Goal: Task Accomplishment & Management: Manage account settings

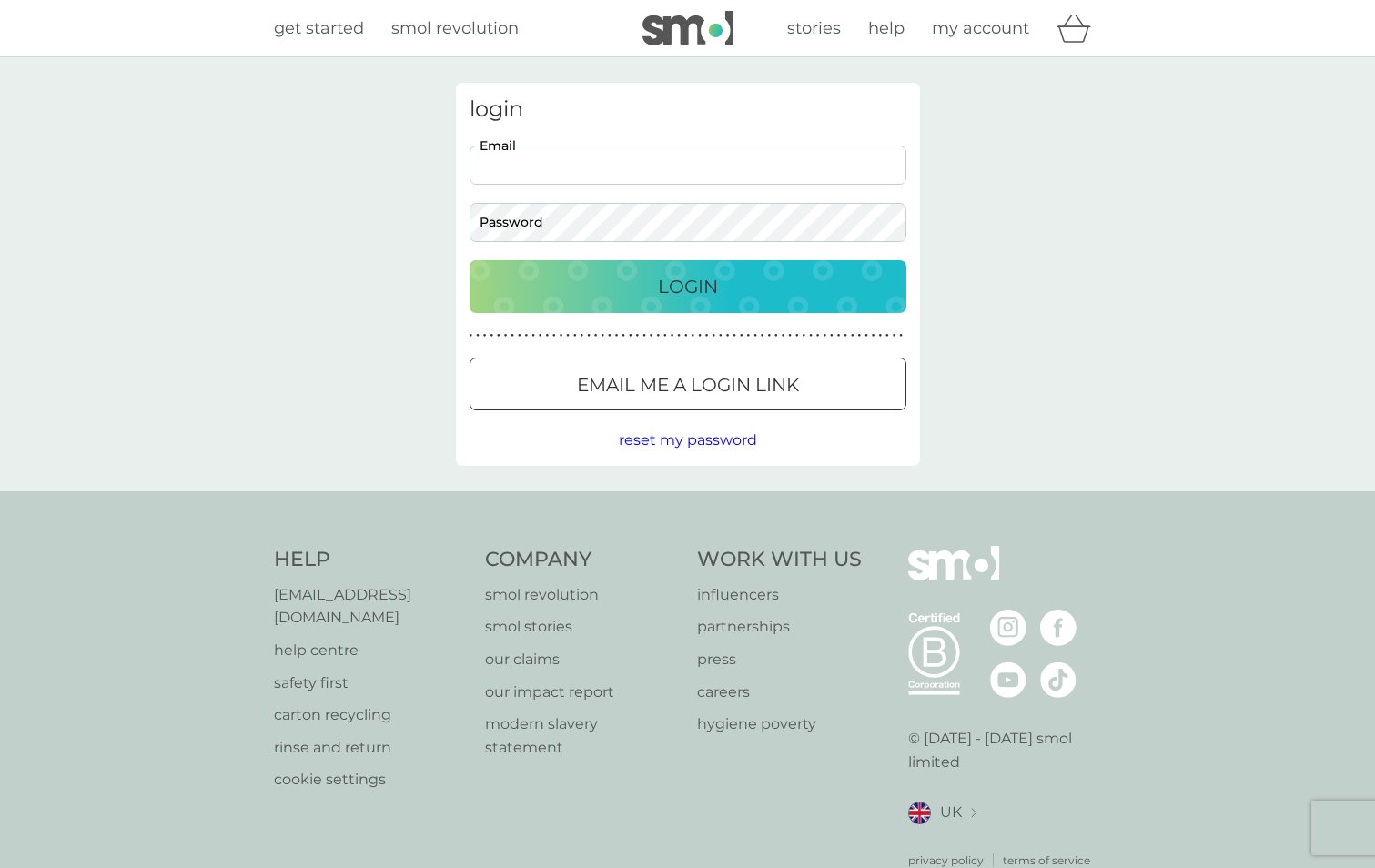
click at [636, 181] on input "Email" at bounding box center [688, 165] width 436 height 39
type input "[PERSON_NAME][EMAIL_ADDRESS][PERSON_NAME][DOMAIN_NAME]"
click at [635, 375] on p "Email me a login link" at bounding box center [688, 385] width 222 height 29
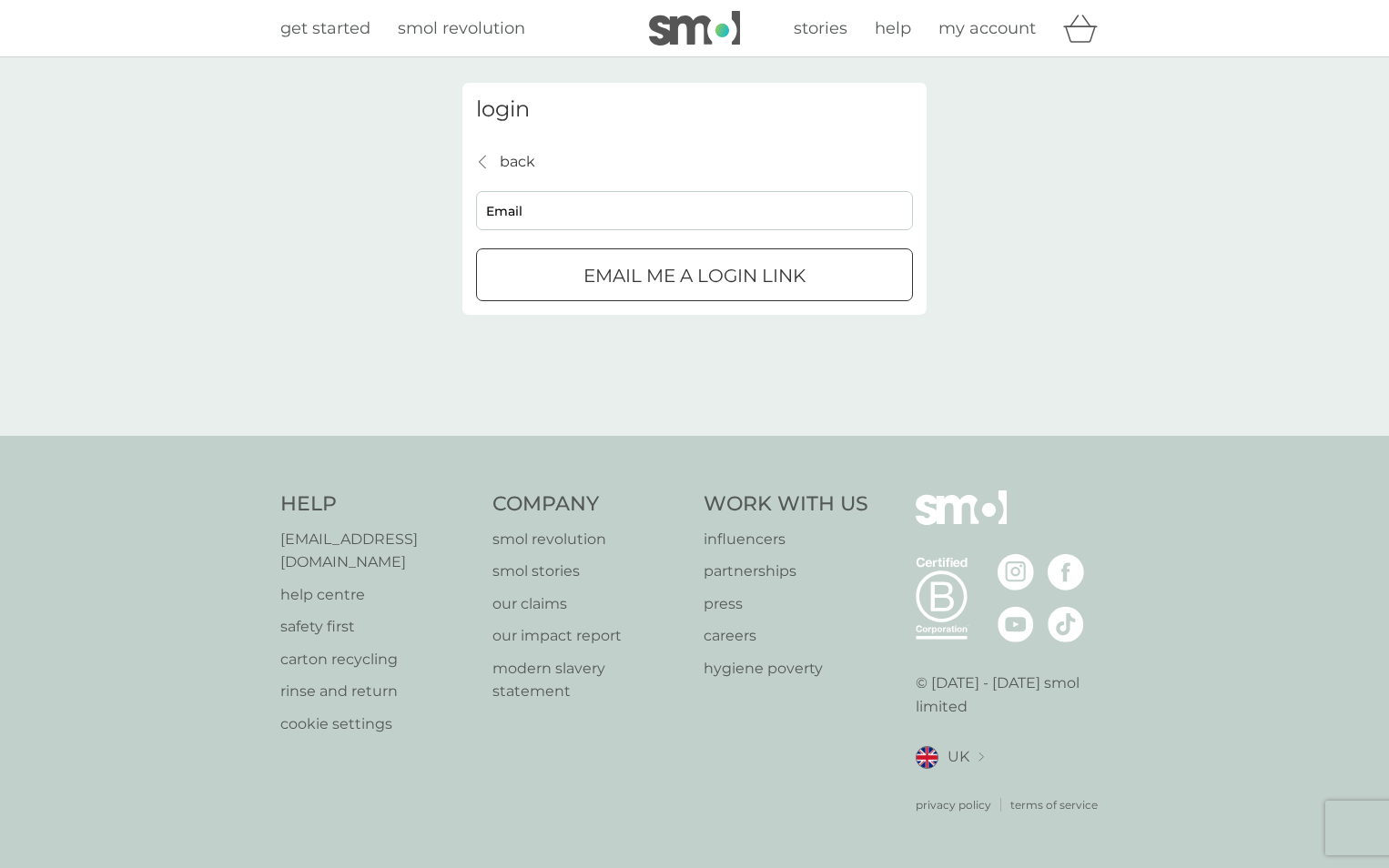
click at [583, 206] on input "Email" at bounding box center [694, 211] width 436 height 39
type input "[PERSON_NAME][EMAIL_ADDRESS][PERSON_NAME][DOMAIN_NAME]"
click at [588, 267] on p "Email me a login link" at bounding box center [694, 275] width 222 height 29
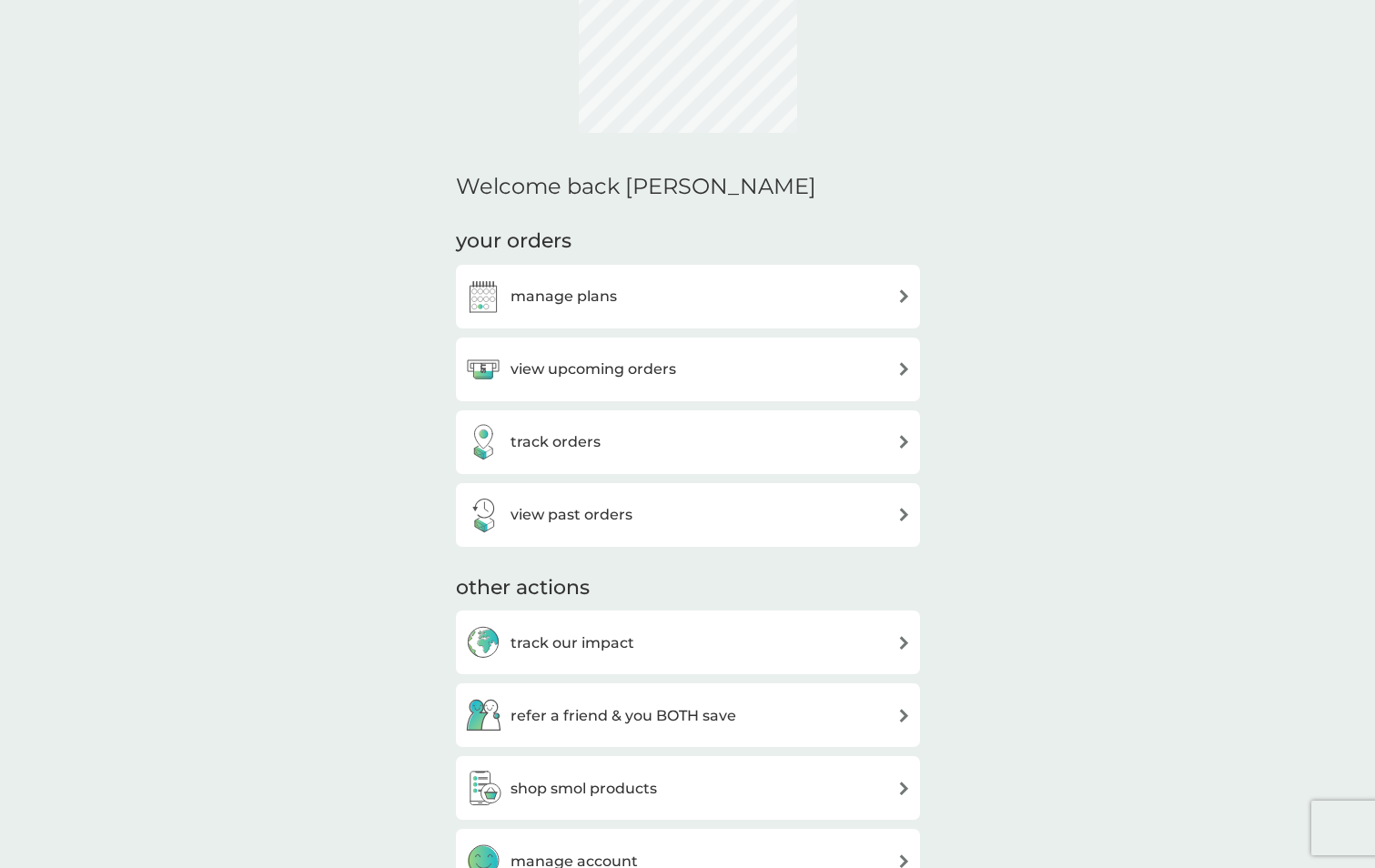
scroll to position [387, 0]
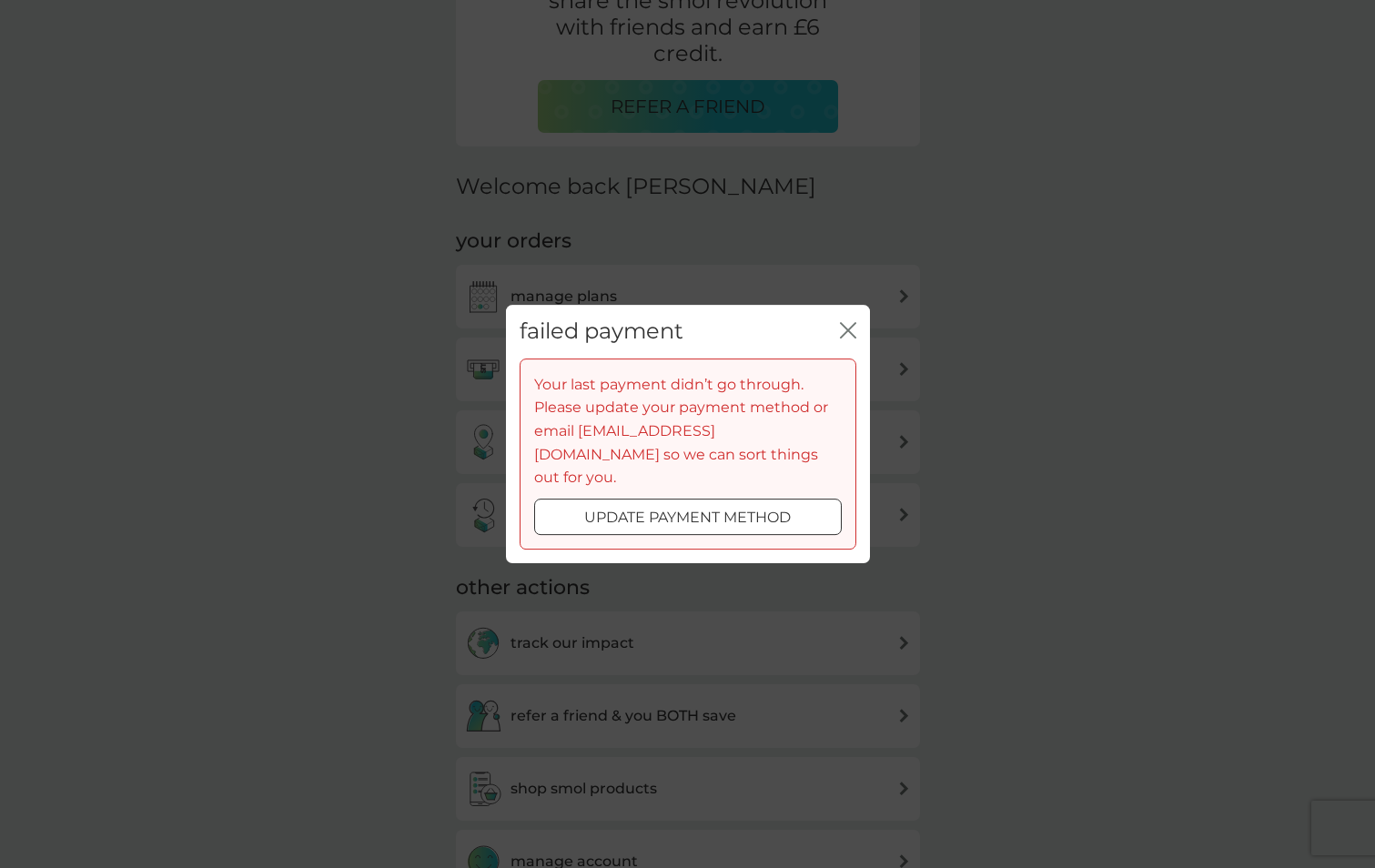
click at [679, 507] on div at bounding box center [688, 517] width 66 height 19
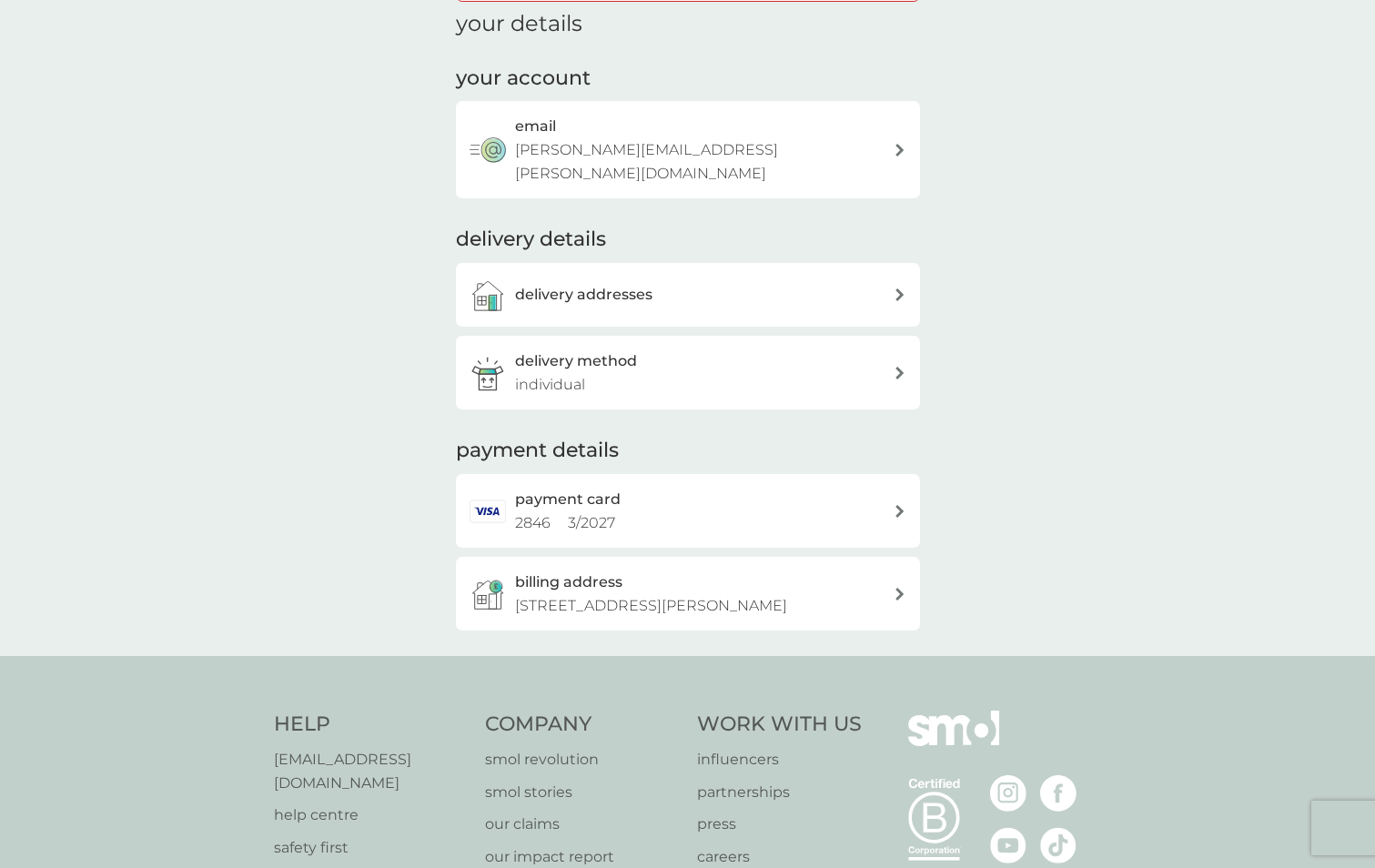
scroll to position [182, 0]
click at [656, 486] on div "payment card 2846 3 / 2027" at bounding box center [704, 509] width 378 height 46
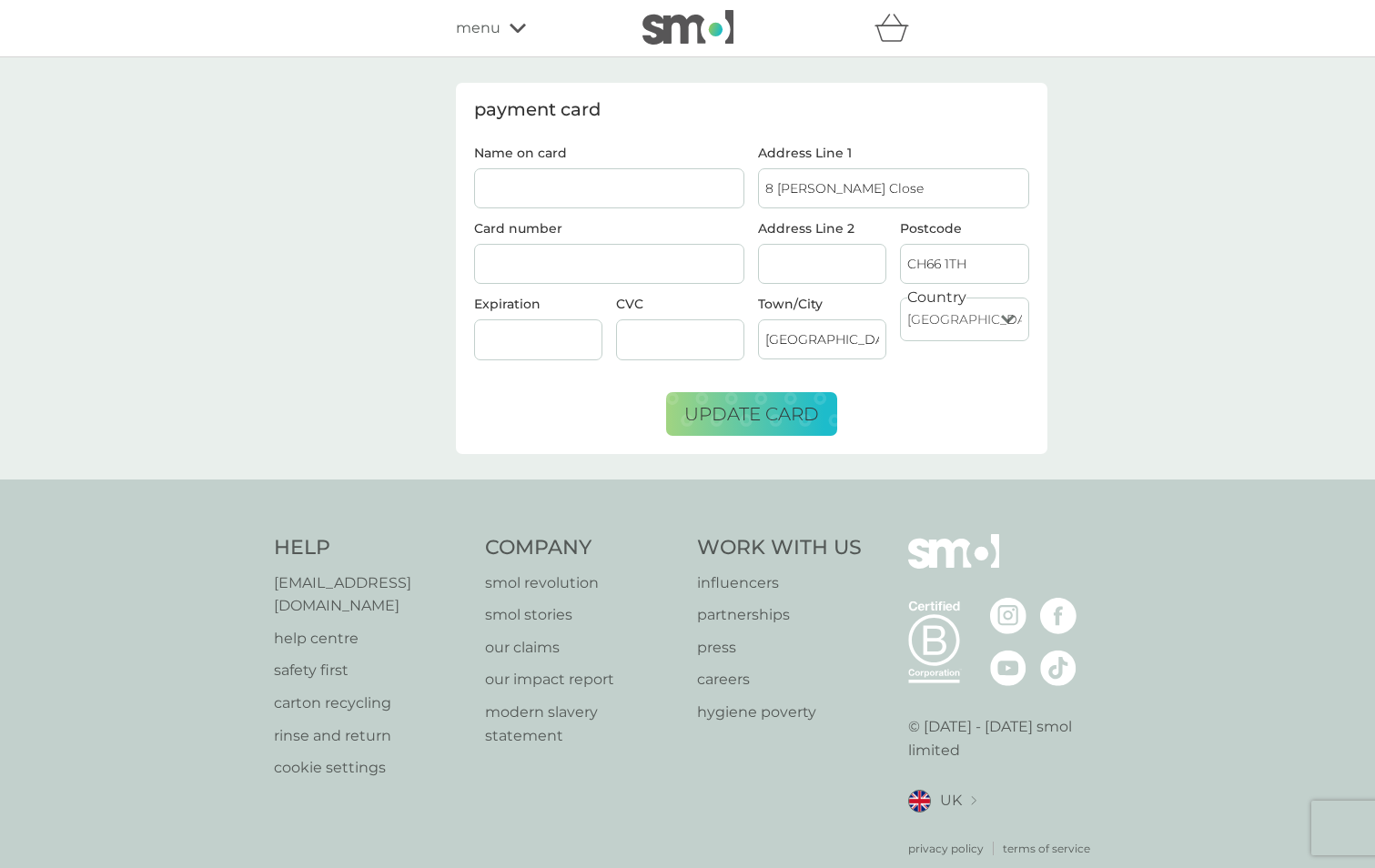
click at [612, 184] on input "Name on card" at bounding box center [609, 188] width 271 height 40
drag, startPoint x: 524, startPoint y: 184, endPoint x: 478, endPoint y: 193, distance: 46.9
click at [469, 191] on div "Name on card Mr D R Hawkes Card number Expiration CVC" at bounding box center [609, 260] width 285 height 228
type input "Mrs J Hawkes"
click at [572, 254] on div at bounding box center [609, 264] width 271 height 41
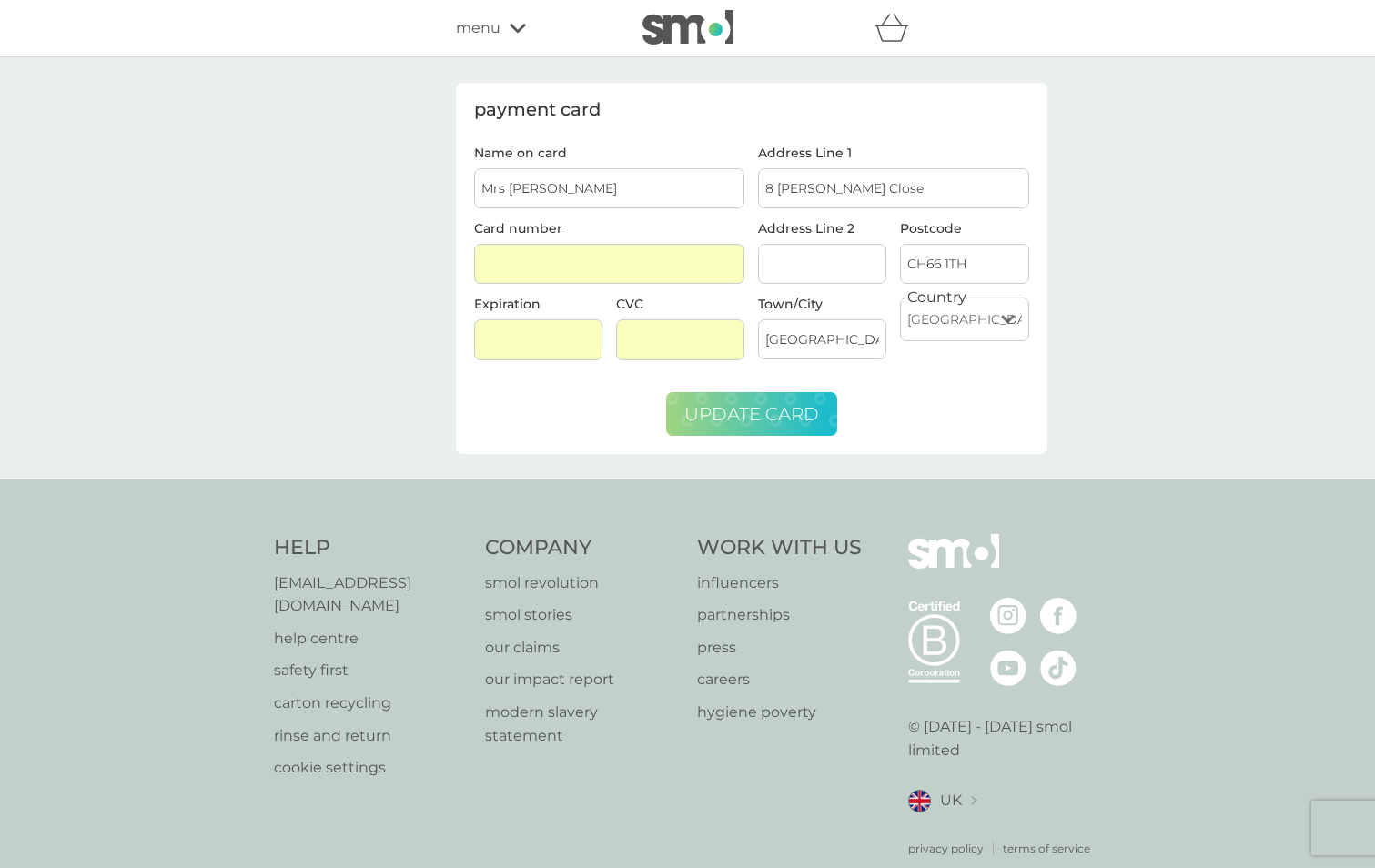
click at [726, 406] on span "update card" at bounding box center [752, 414] width 135 height 22
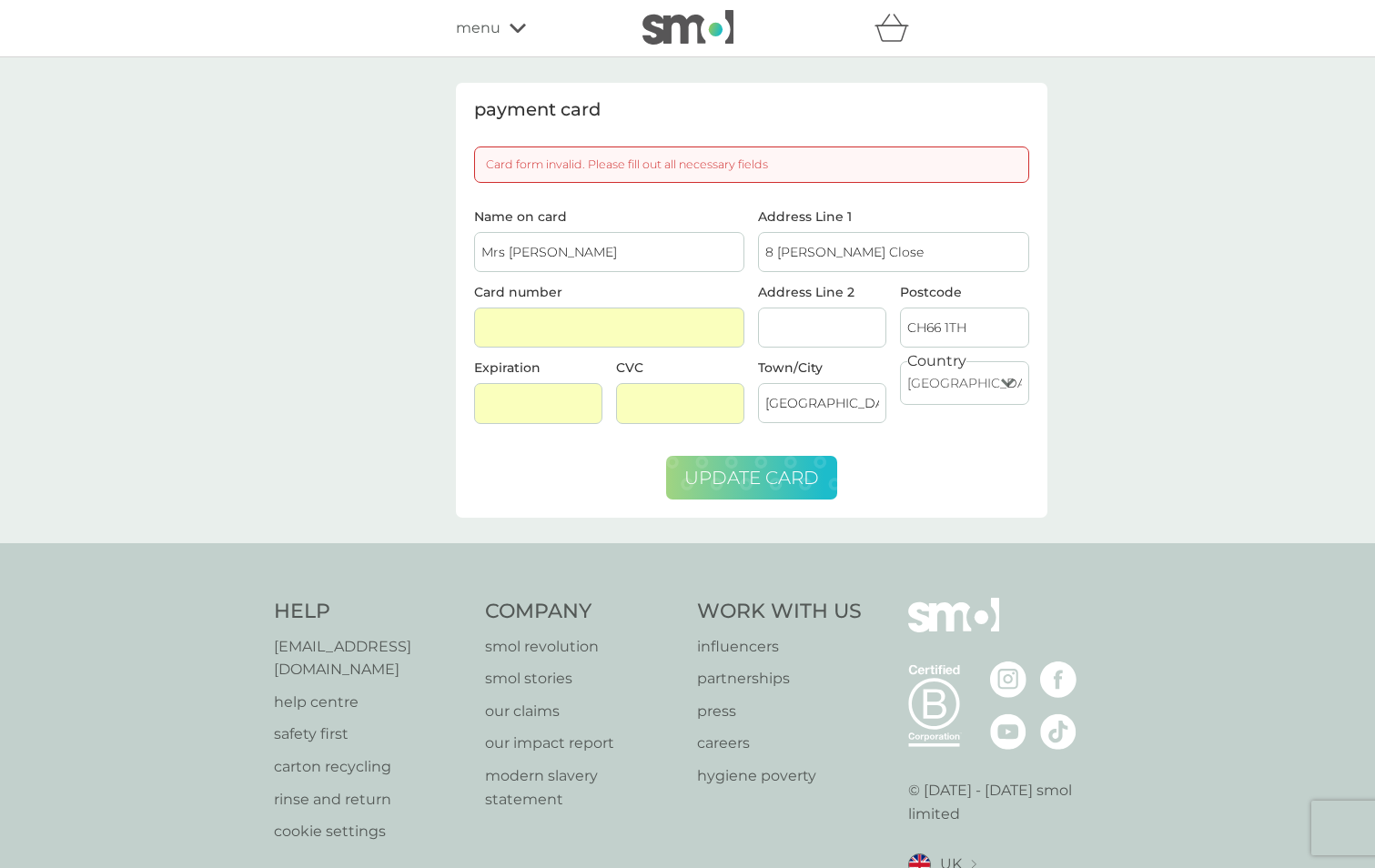
click at [748, 475] on span "update card" at bounding box center [752, 478] width 135 height 22
click at [895, 254] on input "8 Naylor Close" at bounding box center [893, 251] width 271 height 40
click at [598, 235] on input "Mrs J Hawkes" at bounding box center [609, 251] width 271 height 40
drag, startPoint x: 831, startPoint y: 398, endPoint x: 855, endPoint y: 394, distance: 24.3
click at [831, 393] on input "Ellesmere Port" at bounding box center [822, 402] width 129 height 40
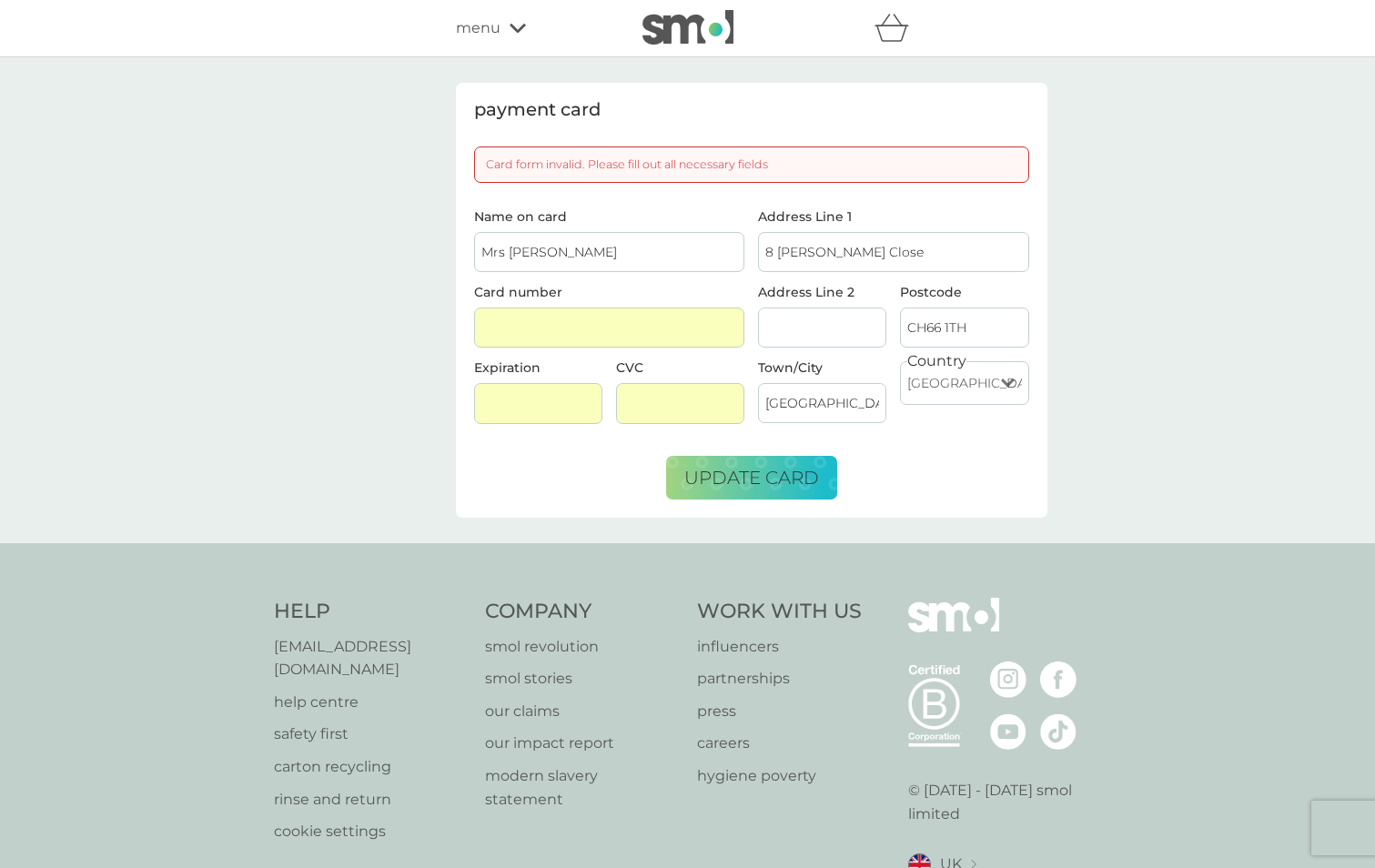
click at [977, 383] on select "United Kingdom Jersey Guernsey Isle of Man United States Republic of Ireland Bu…" at bounding box center [964, 383] width 129 height 43
click at [995, 389] on select "United Kingdom Jersey Guernsey Isle of Man United States Republic of Ireland Bu…" at bounding box center [964, 383] width 129 height 43
click at [1011, 384] on select "United Kingdom Jersey Guernsey Isle of Man United States Republic of Ireland Bu…" at bounding box center [964, 383] width 129 height 43
click at [900, 361] on select "United Kingdom Jersey Guernsey Isle of Man United States Republic of Ireland Bu…" at bounding box center [964, 383] width 129 height 43
click at [717, 485] on span "update card" at bounding box center [752, 478] width 135 height 22
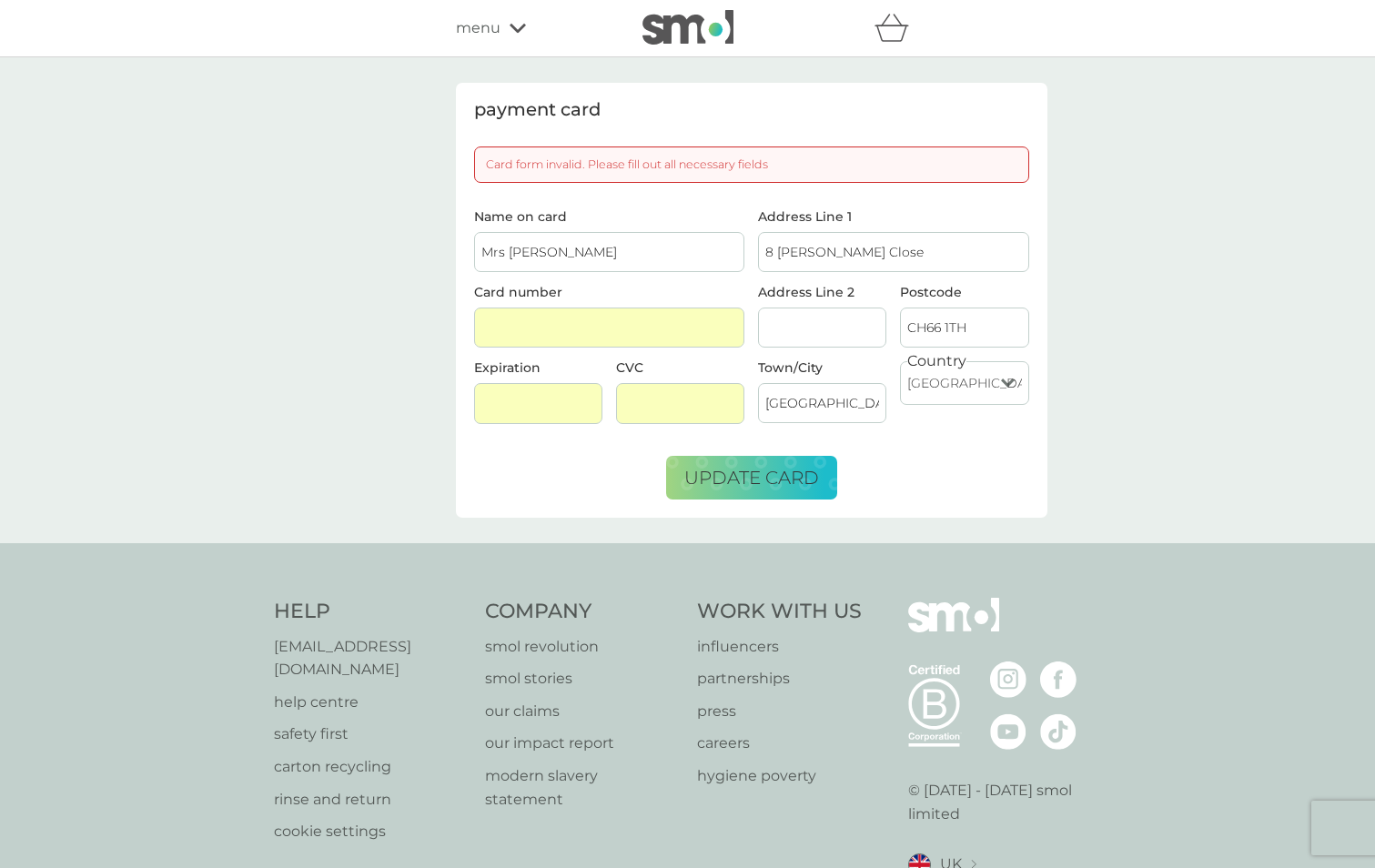
click at [573, 252] on input "Mrs J Hawkes" at bounding box center [609, 251] width 271 height 40
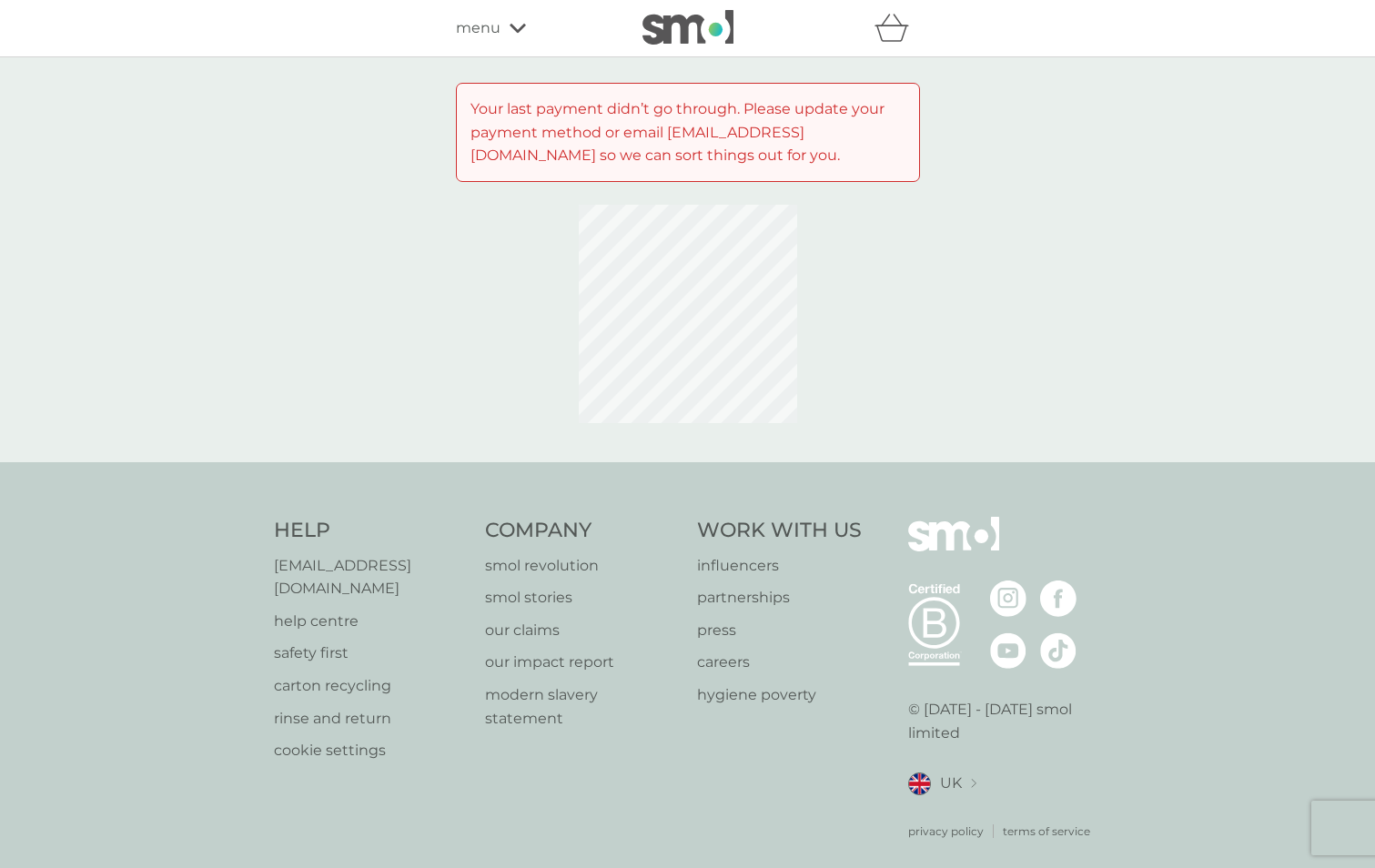
scroll to position [3, 0]
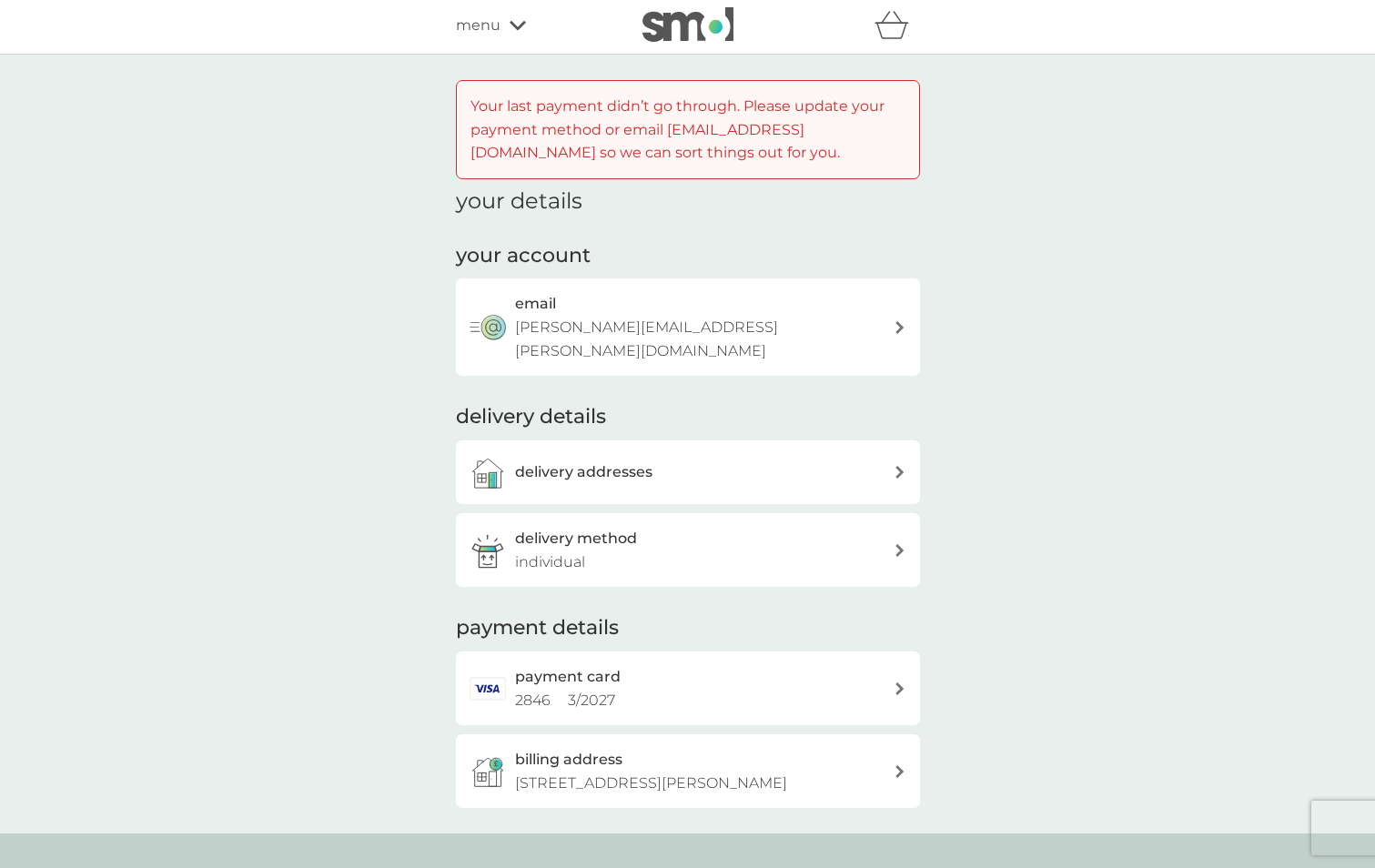
click at [507, 678] on div "payment card 2846 3 / 2027" at bounding box center [681, 689] width 424 height 46
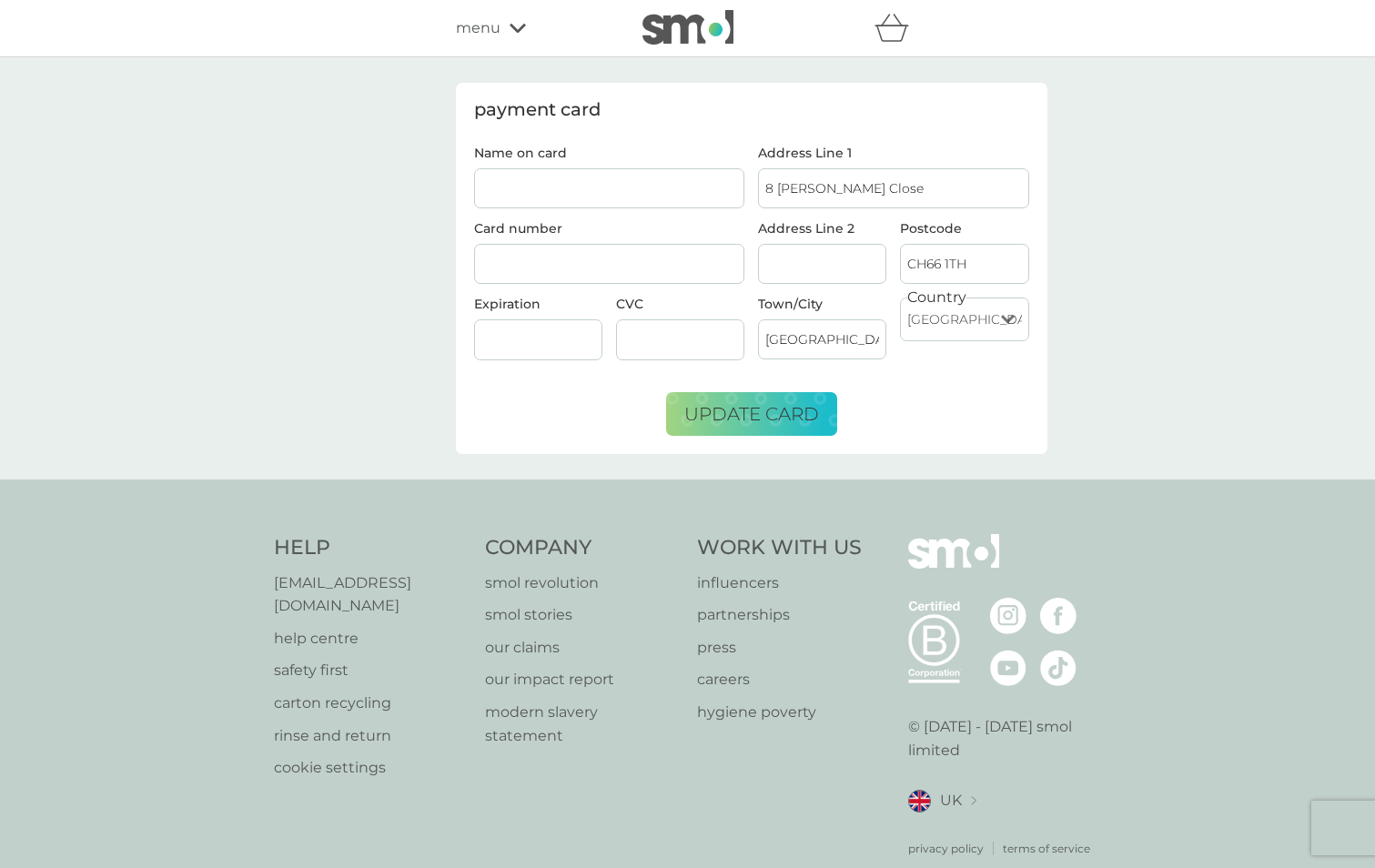
click at [588, 195] on input "Name on card" at bounding box center [609, 188] width 271 height 40
click at [579, 193] on input "Name on card" at bounding box center [609, 188] width 271 height 40
type input "m"
type input "Mrs J Hawkes"
click at [747, 416] on span "update card" at bounding box center [752, 414] width 135 height 22
